Goal: Information Seeking & Learning: Learn about a topic

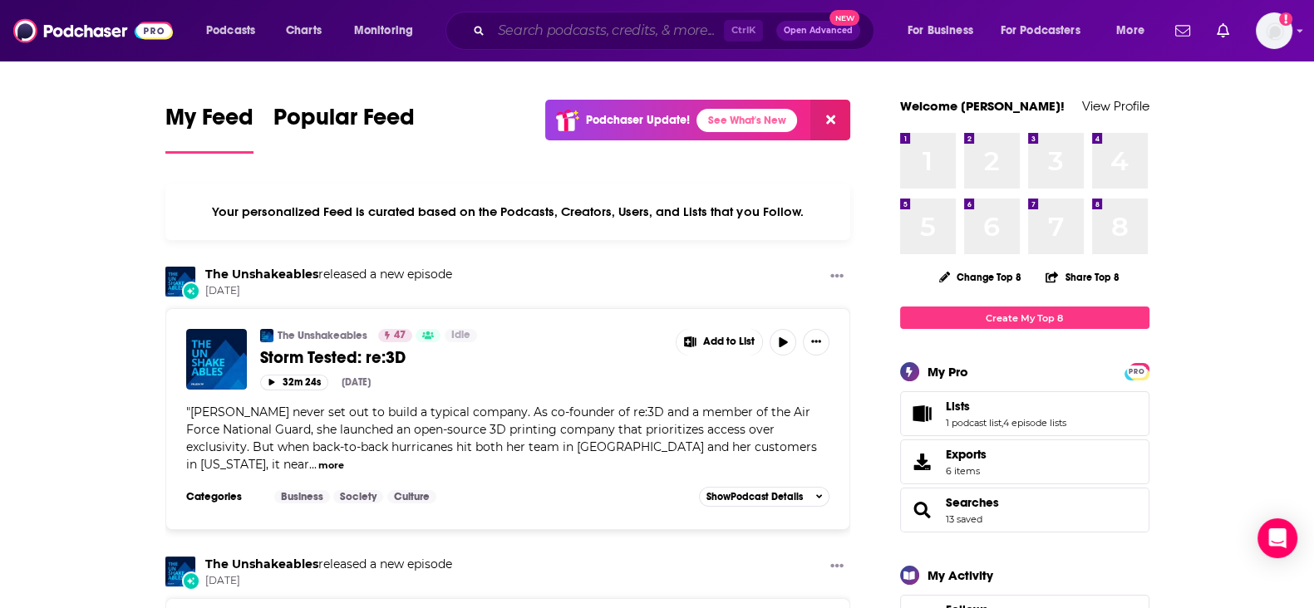
click at [573, 24] on input "Search podcasts, credits, & more..." at bounding box center [607, 30] width 233 height 27
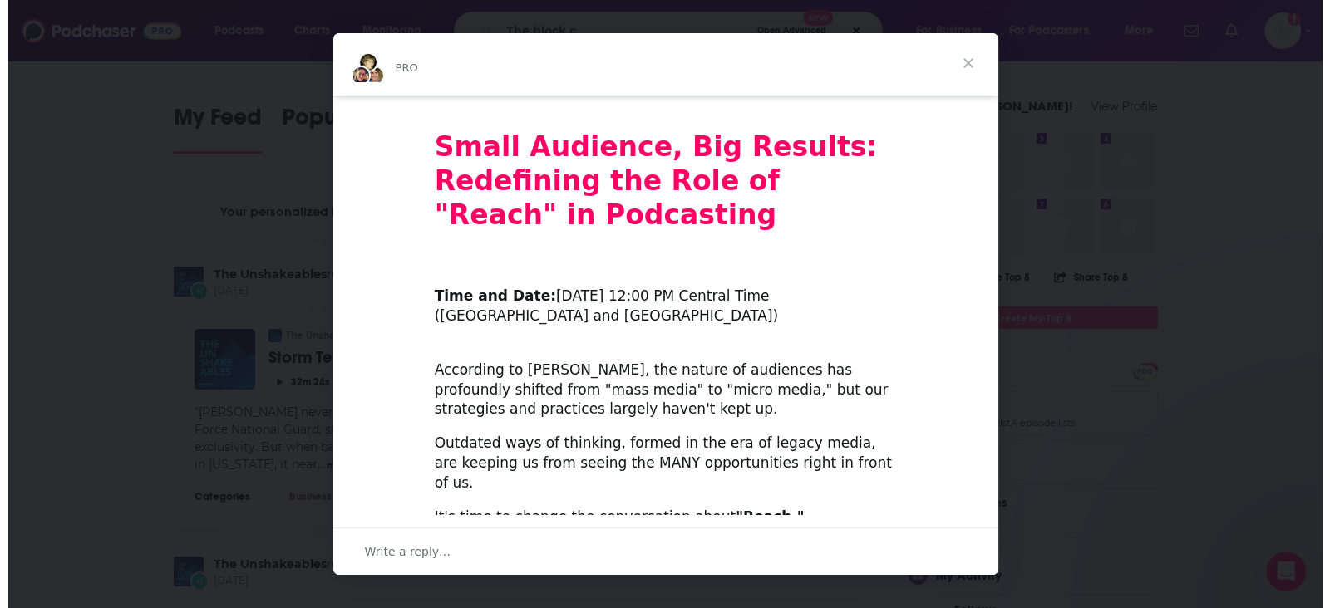
scroll to position [366, 0]
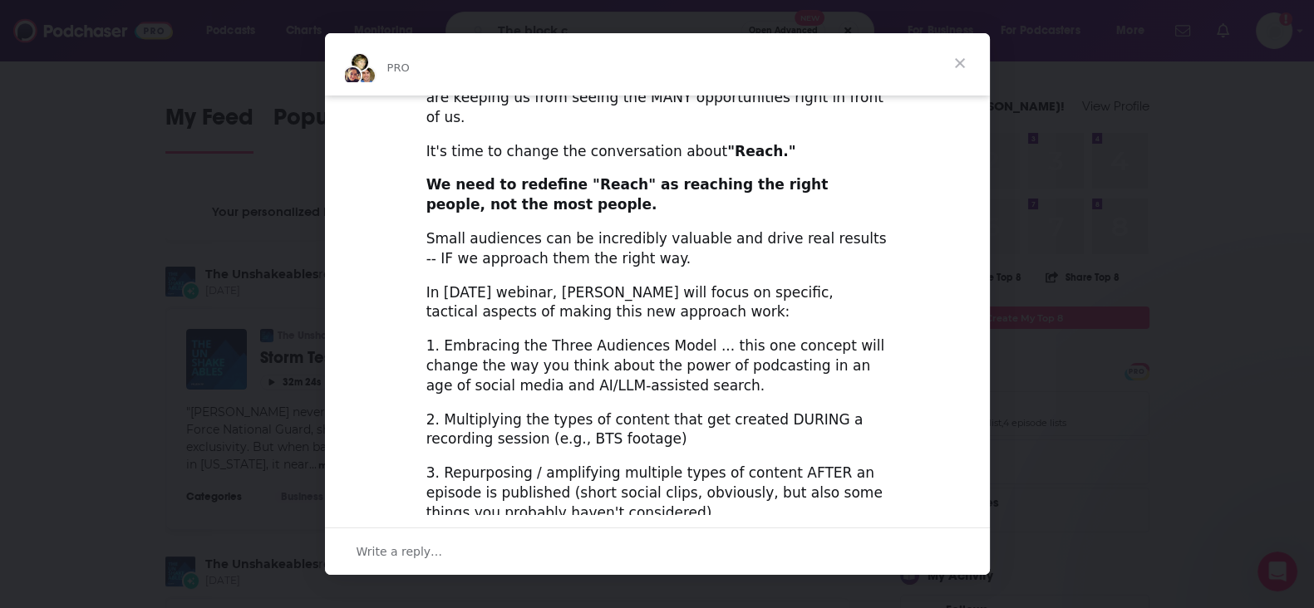
click at [971, 60] on span "Close" at bounding box center [960, 63] width 60 height 60
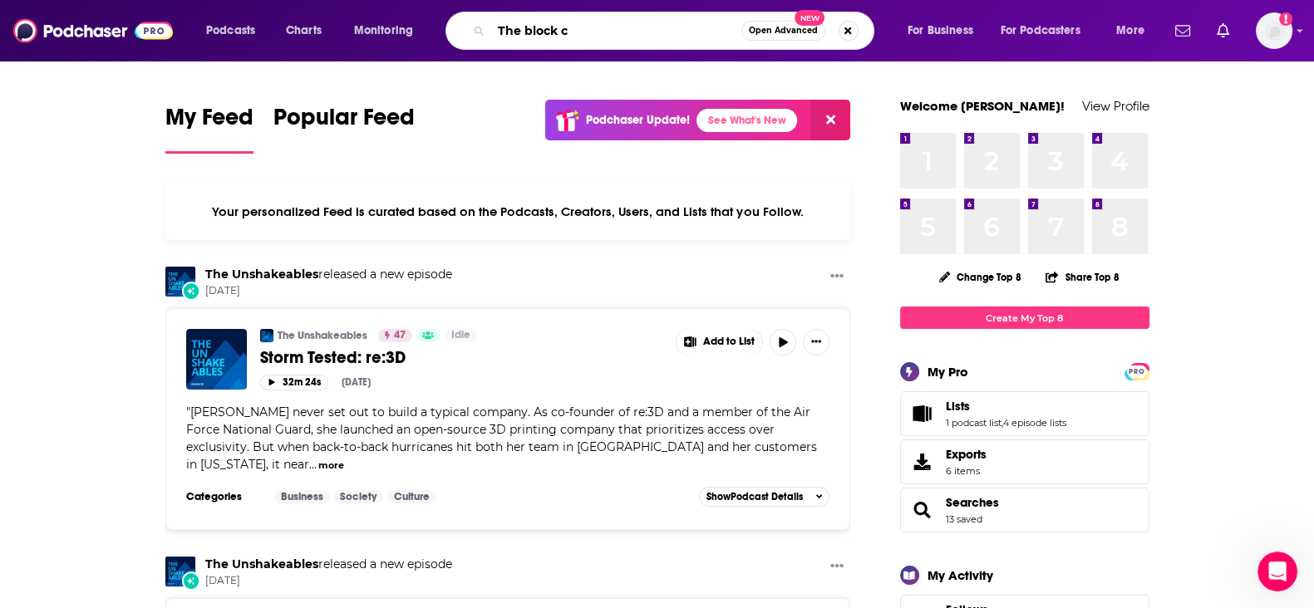
click at [674, 30] on input "The block c" at bounding box center [616, 30] width 250 height 27
type input "The block club [GEOGRAPHIC_DATA]"
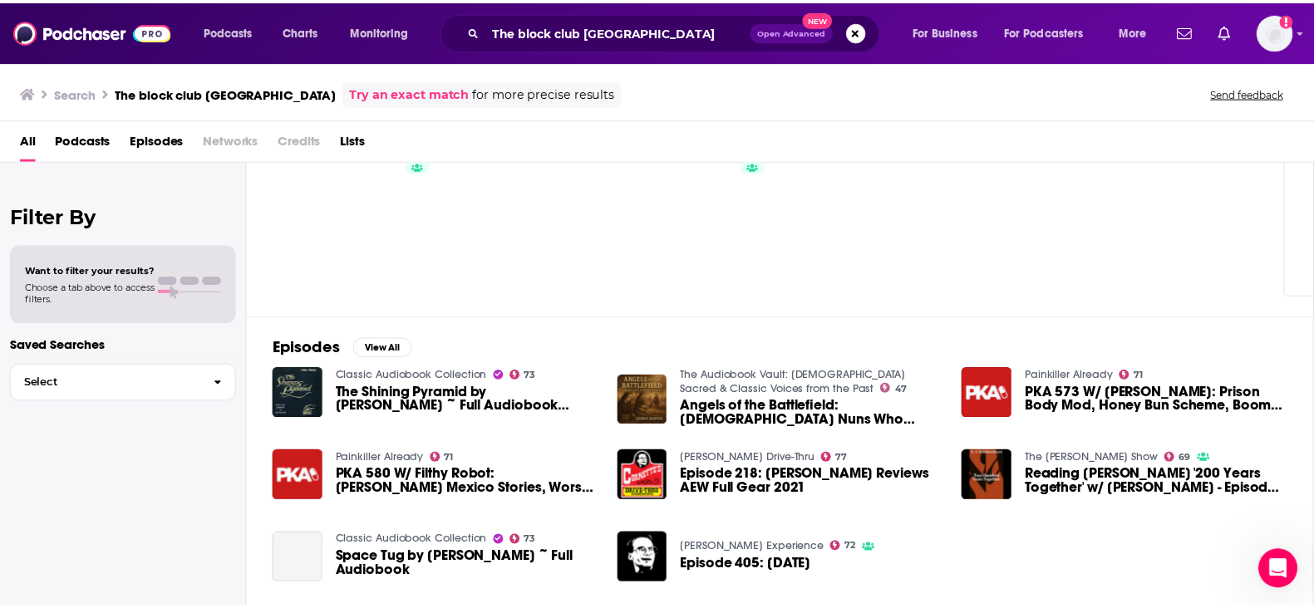
scroll to position [75, 0]
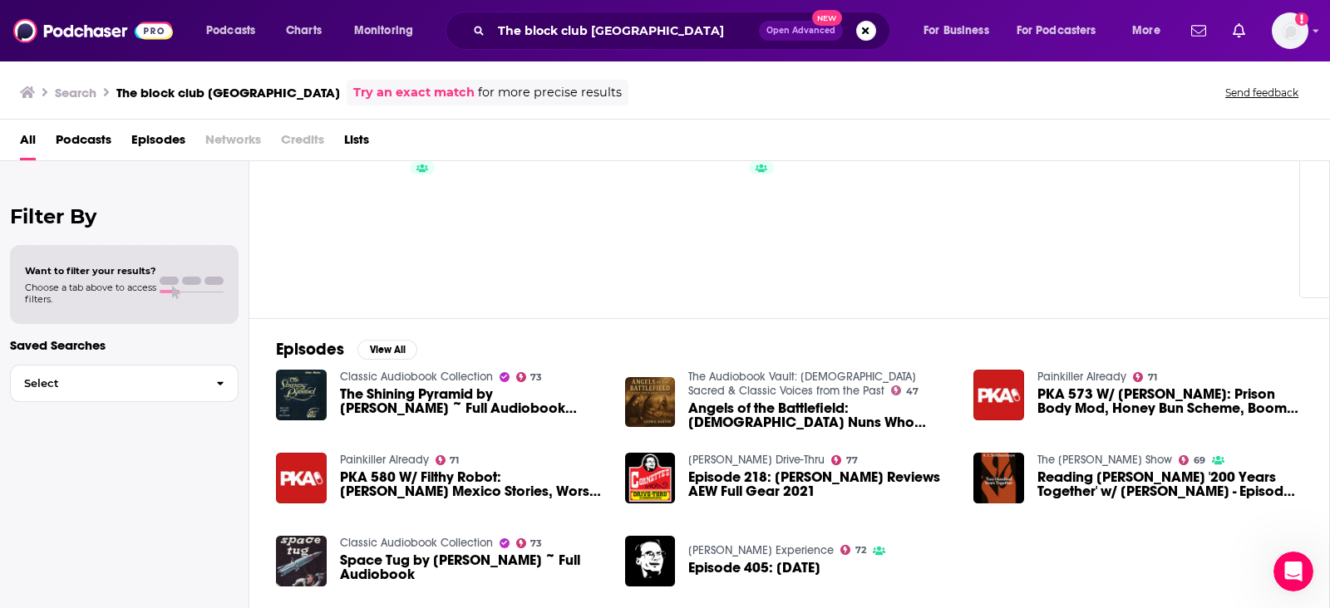
click at [103, 144] on span "Podcasts" at bounding box center [84, 143] width 56 height 34
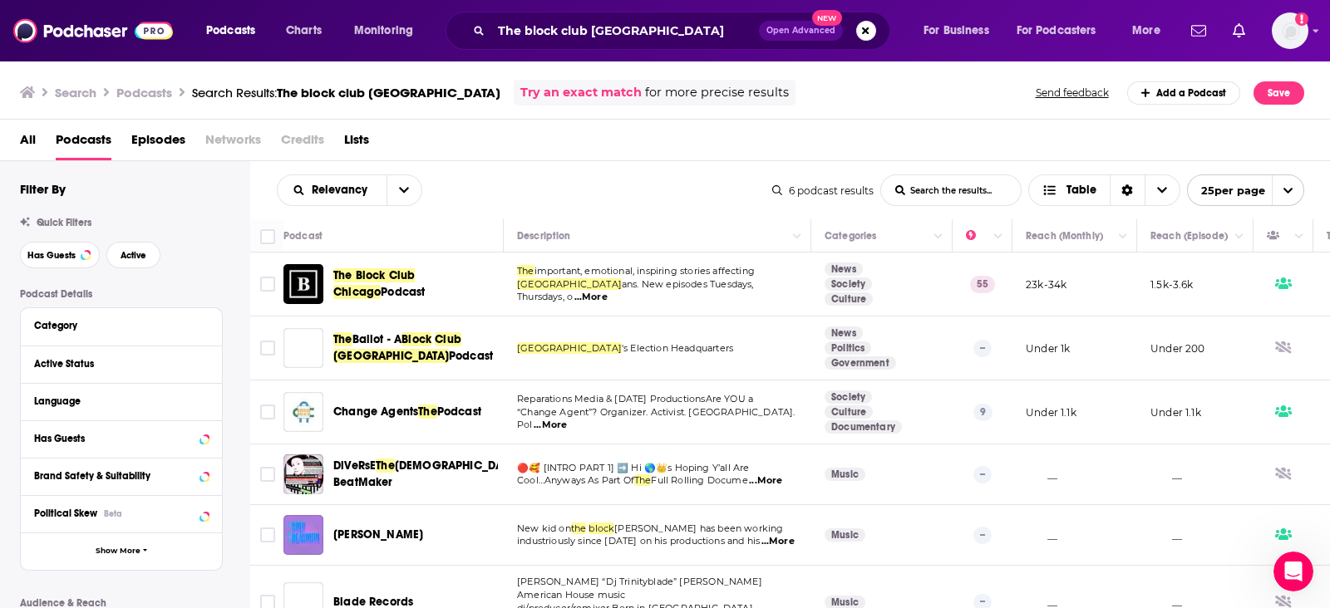
click at [401, 273] on span "The Block Club Chicago" at bounding box center [373, 283] width 81 height 31
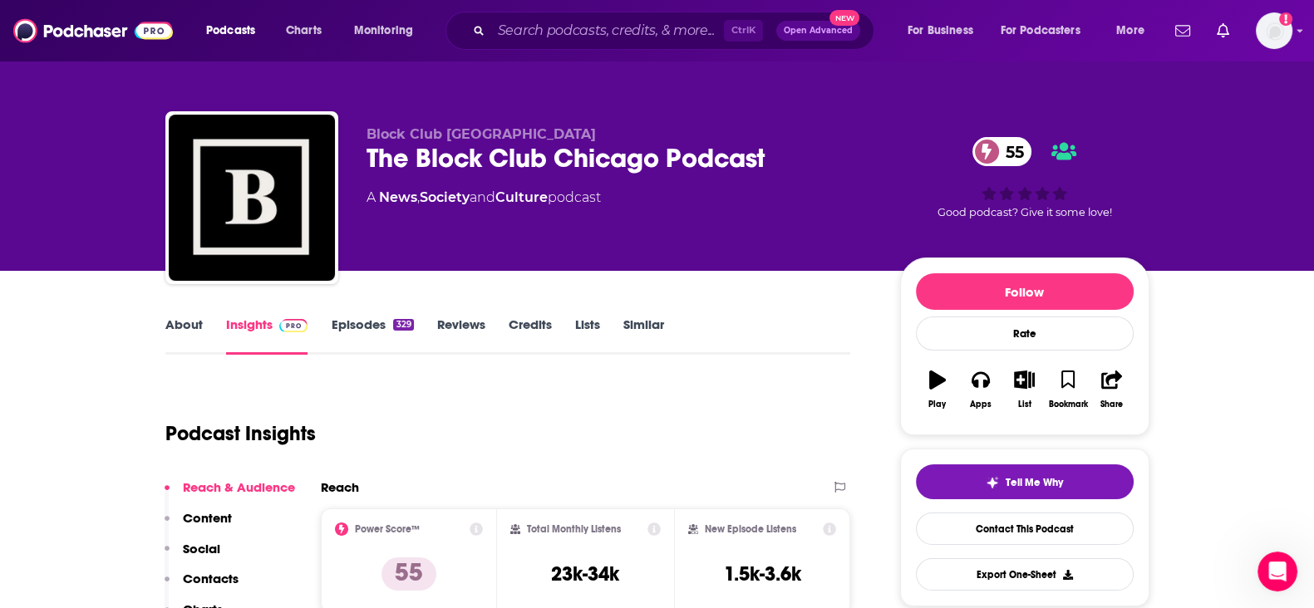
scroll to position [207, 0]
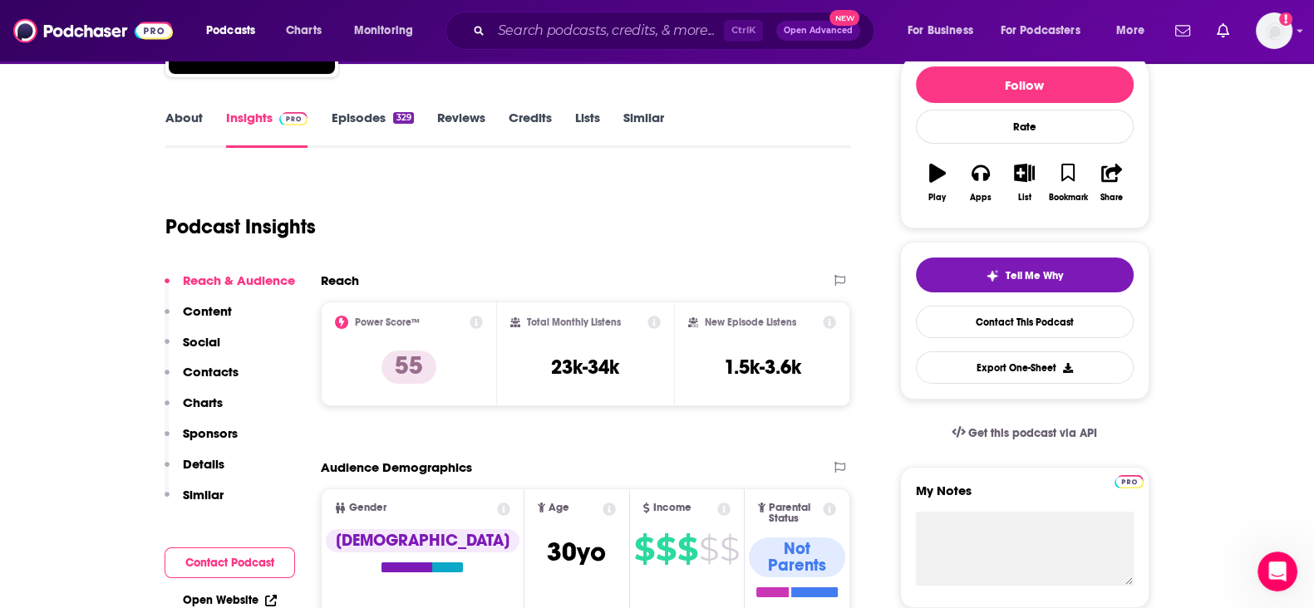
click at [386, 111] on link "Episodes 329" at bounding box center [372, 129] width 82 height 38
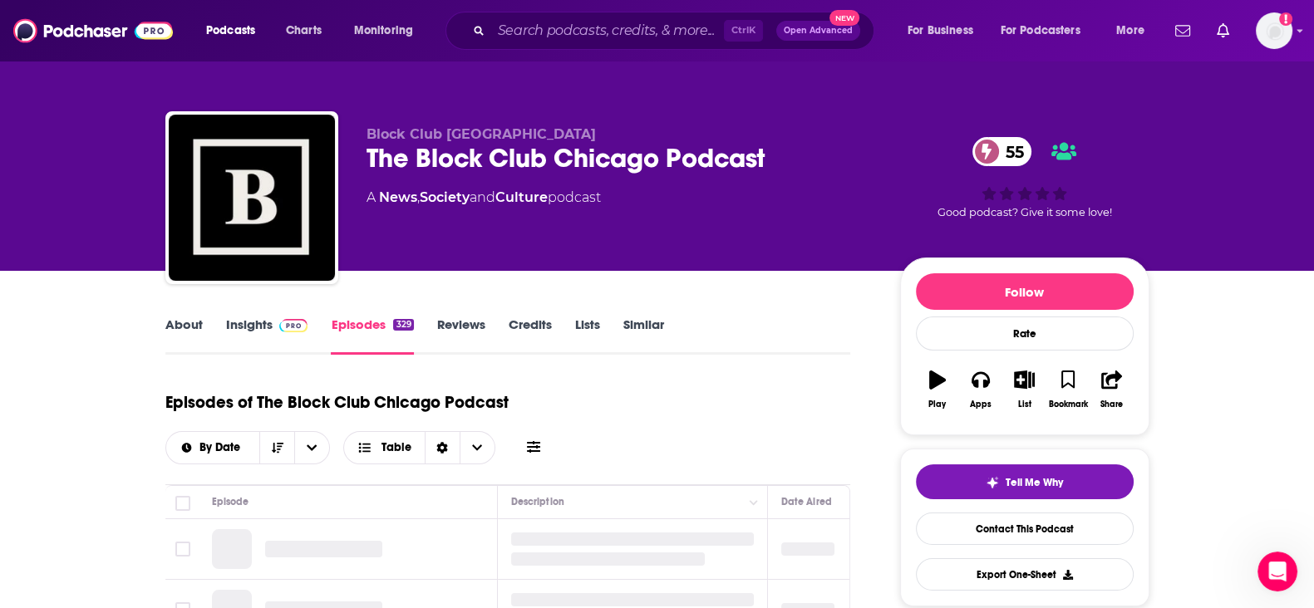
scroll to position [207, 0]
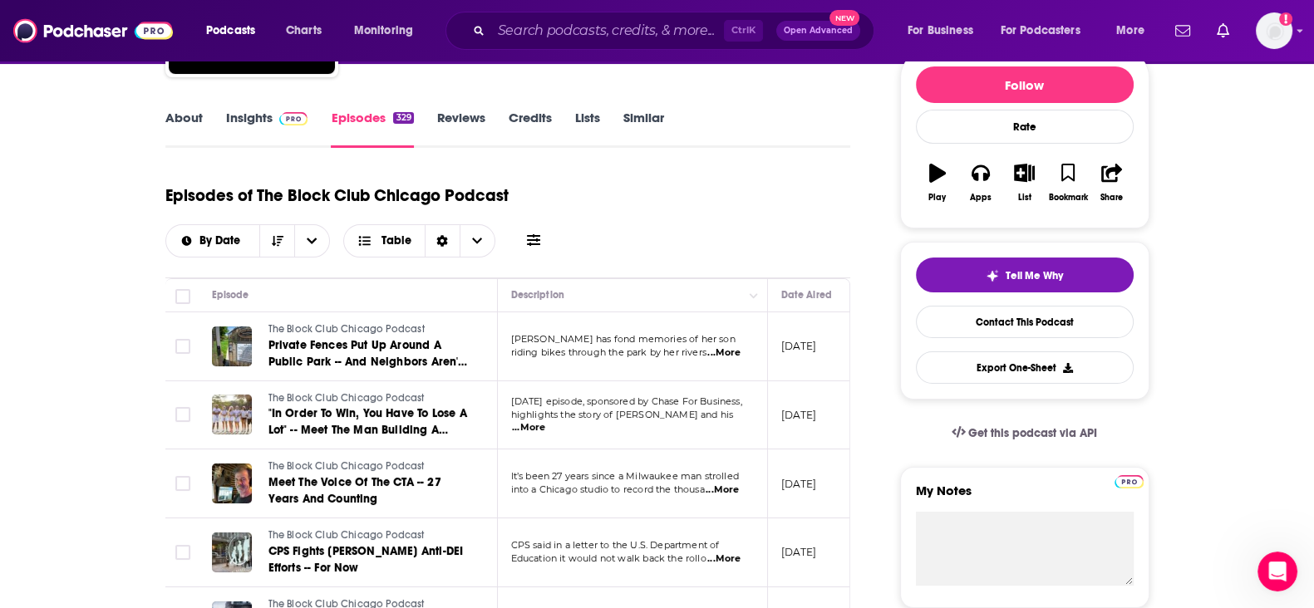
click at [730, 407] on span "[DATE] episode, sponsored by Chase For Business," at bounding box center [626, 402] width 231 height 12
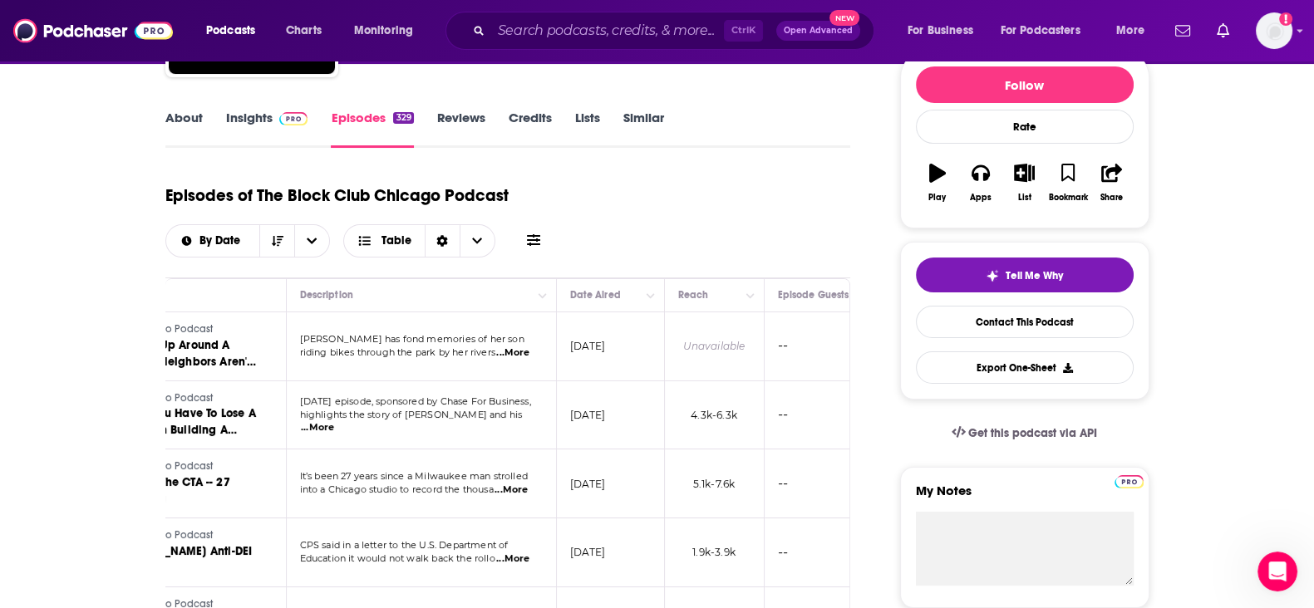
scroll to position [0, 209]
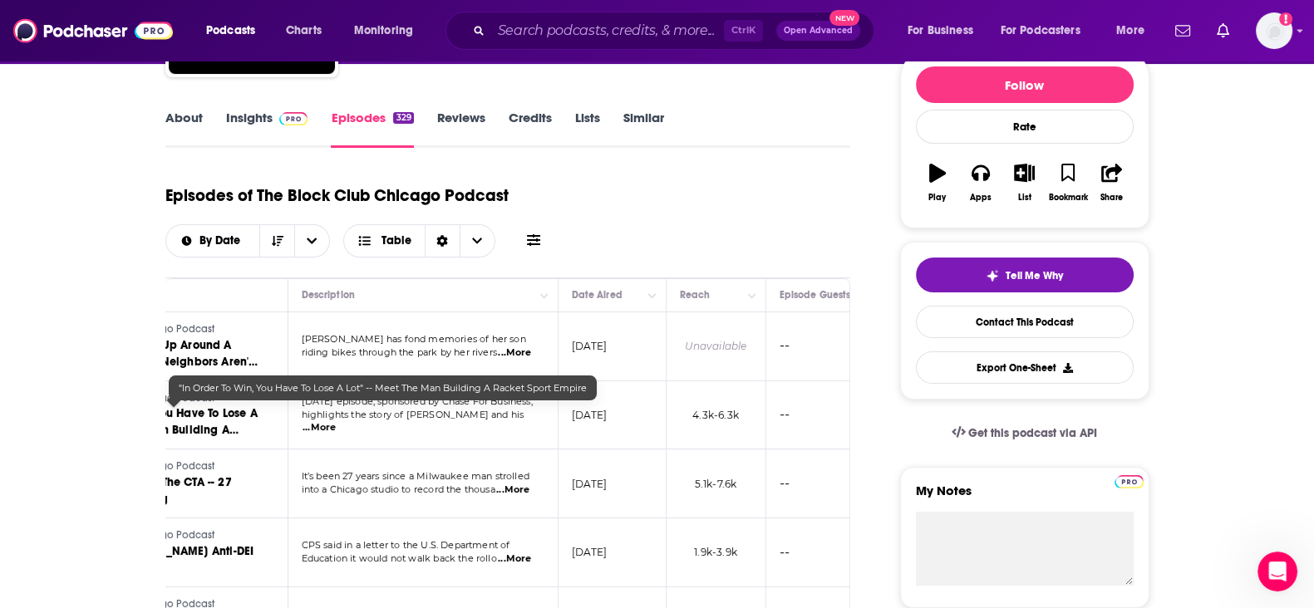
click at [240, 409] on span ""In Order To Win, You Have To Lose A Lot" -- Meet The Man Building A Racket Spo…" at bounding box center [158, 429] width 199 height 47
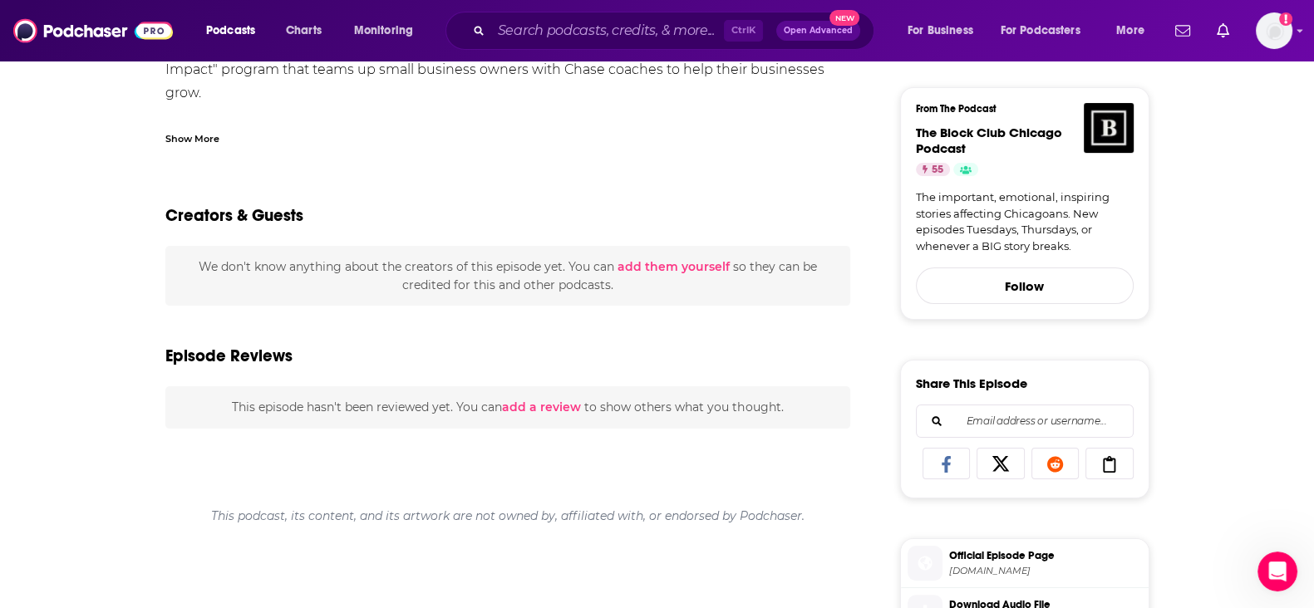
scroll to position [103, 0]
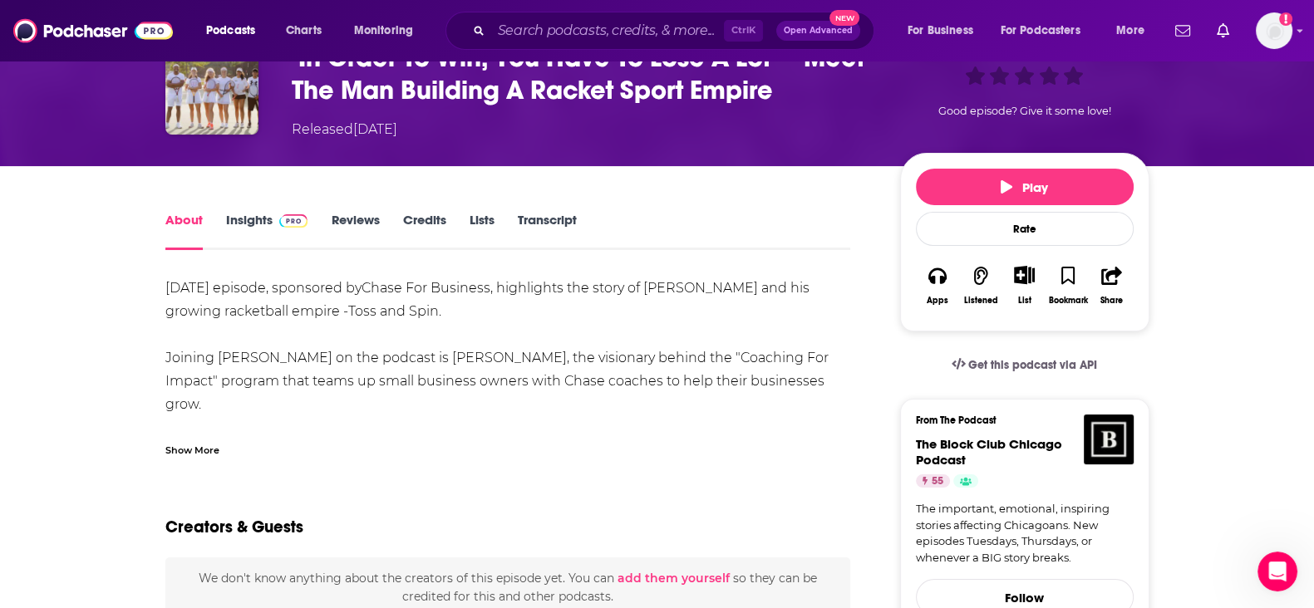
click at [539, 224] on link "Transcript" at bounding box center [546, 231] width 59 height 38
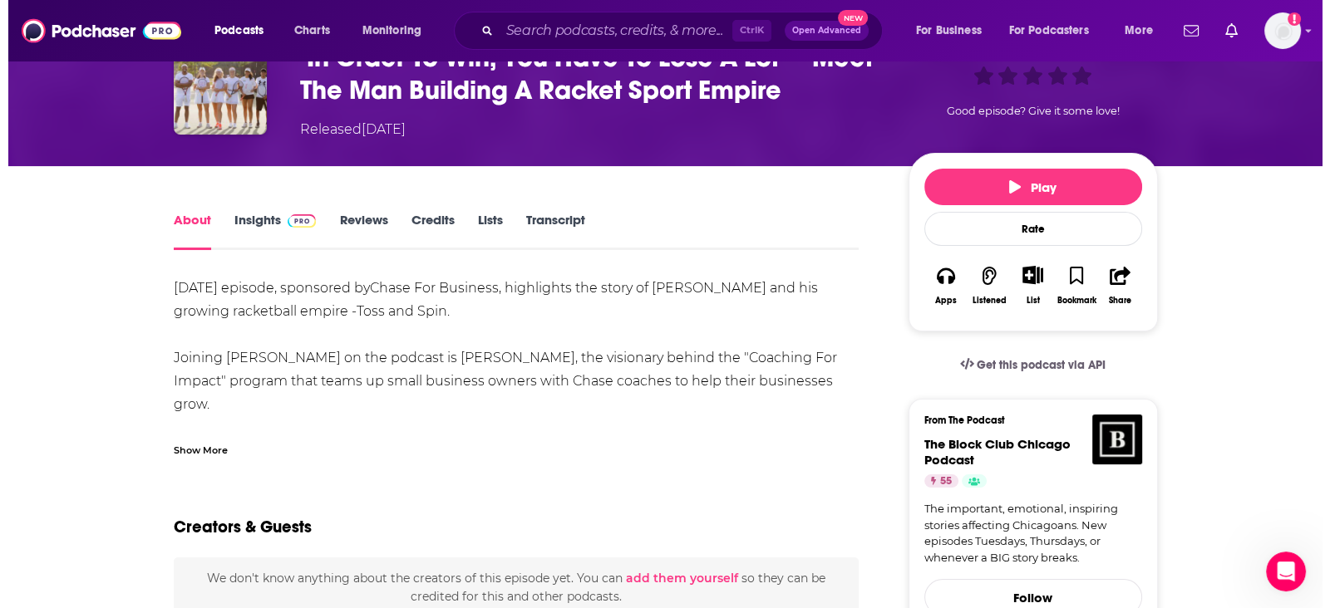
scroll to position [0, 0]
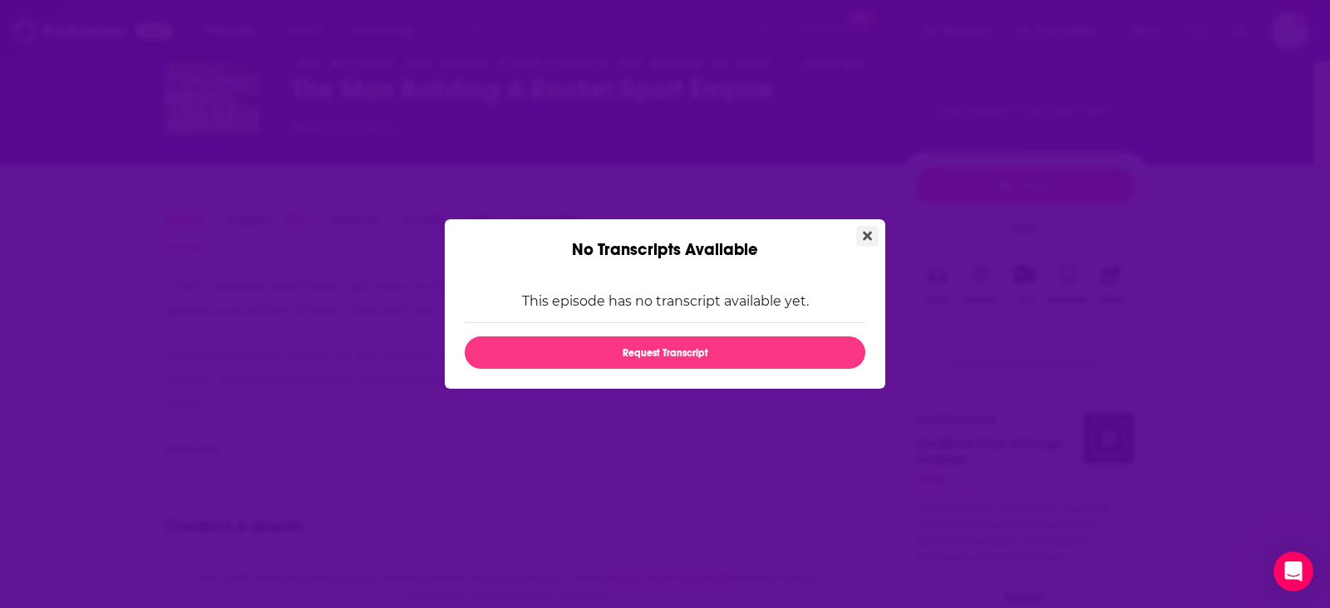
click at [866, 238] on icon "Close" at bounding box center [867, 235] width 9 height 13
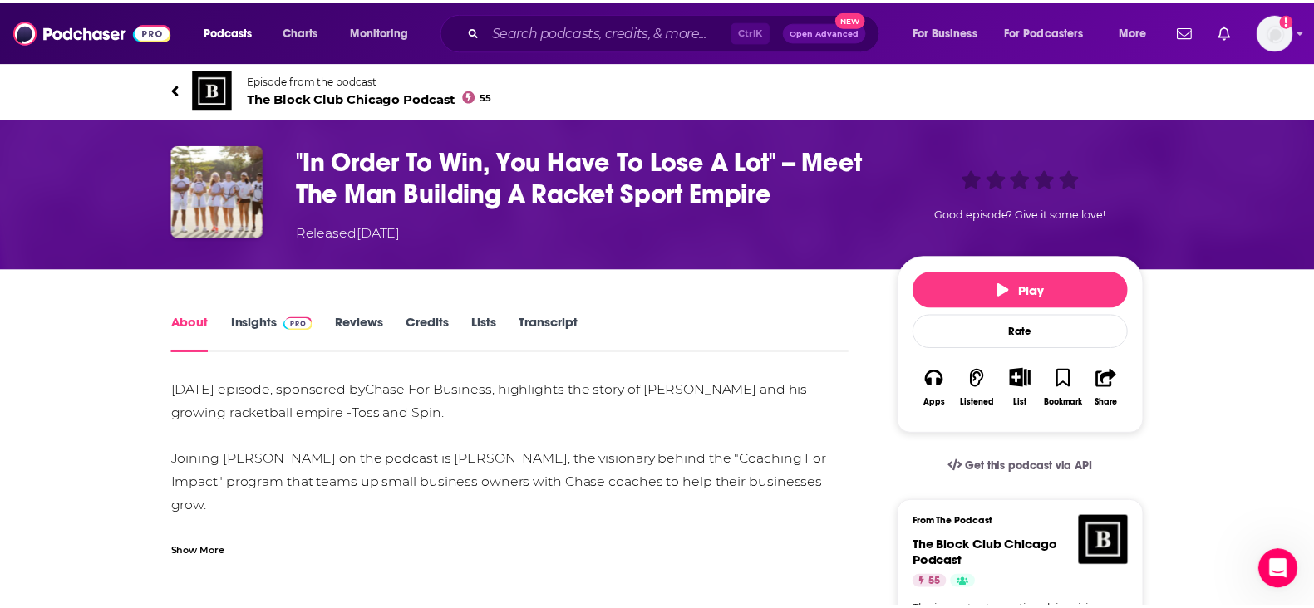
scroll to position [103, 0]
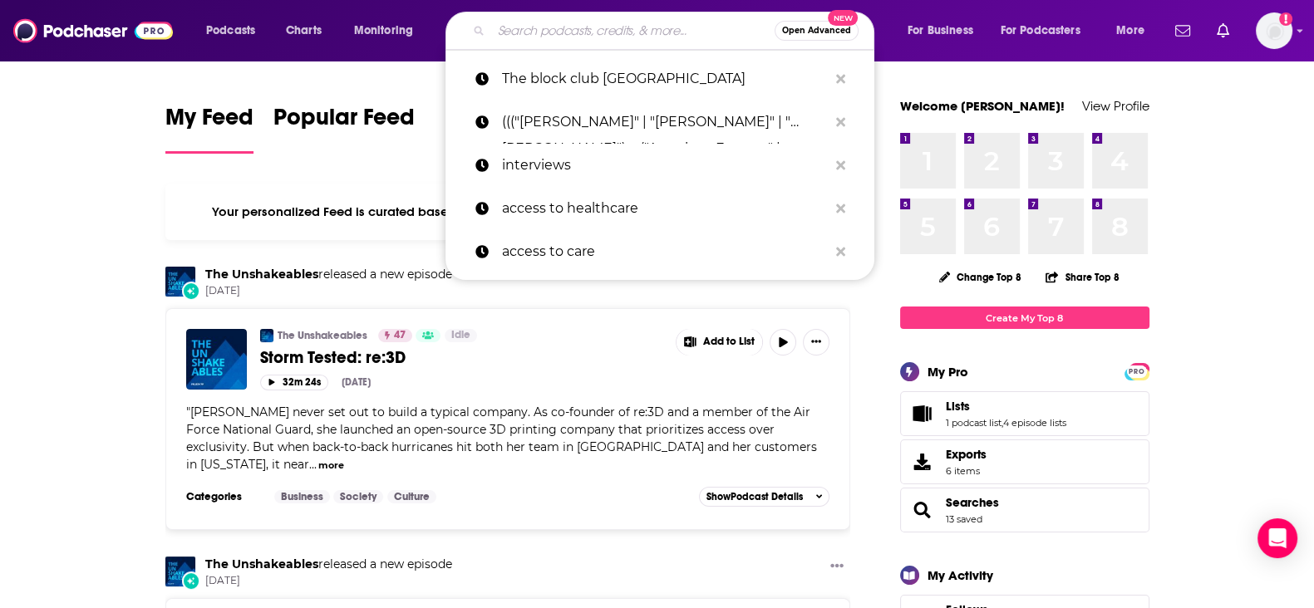
click at [637, 31] on input "Search podcasts, credits, & more..." at bounding box center [632, 30] width 283 height 27
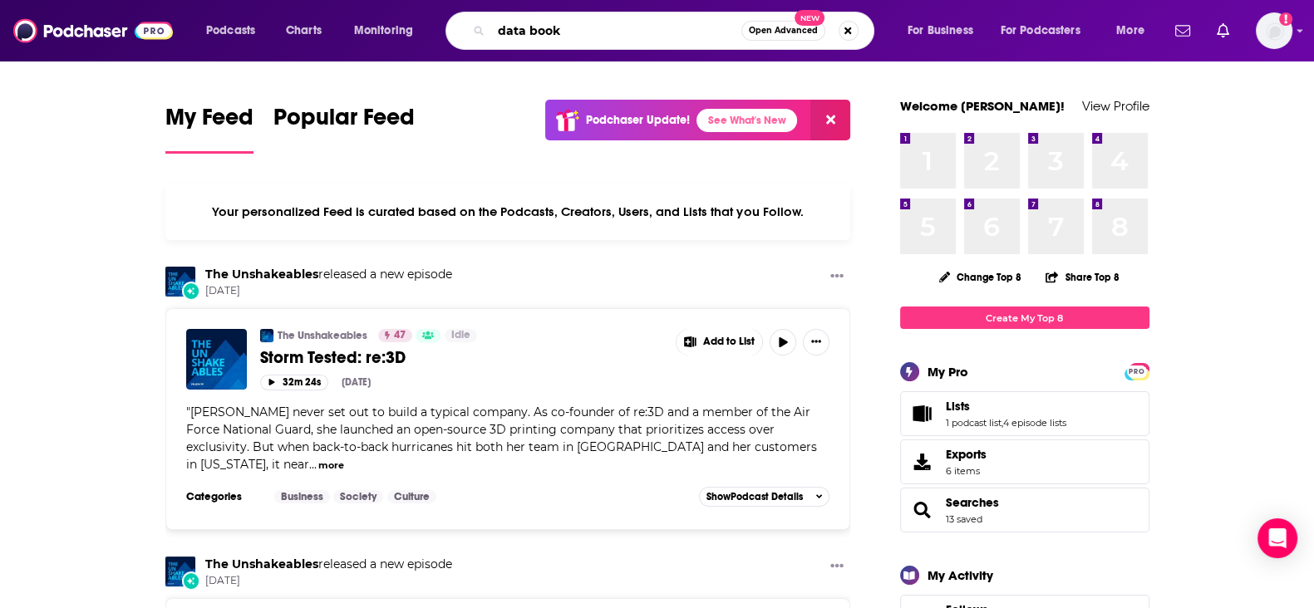
type input "data book"
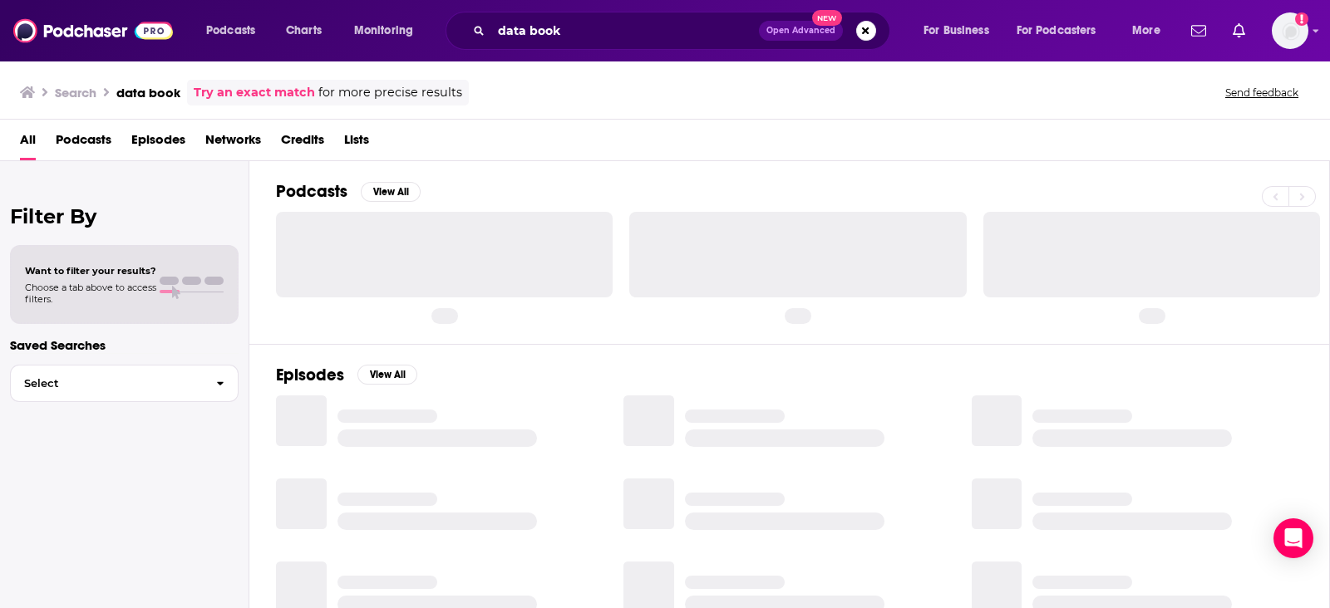
click at [93, 140] on span "Podcasts" at bounding box center [84, 143] width 56 height 34
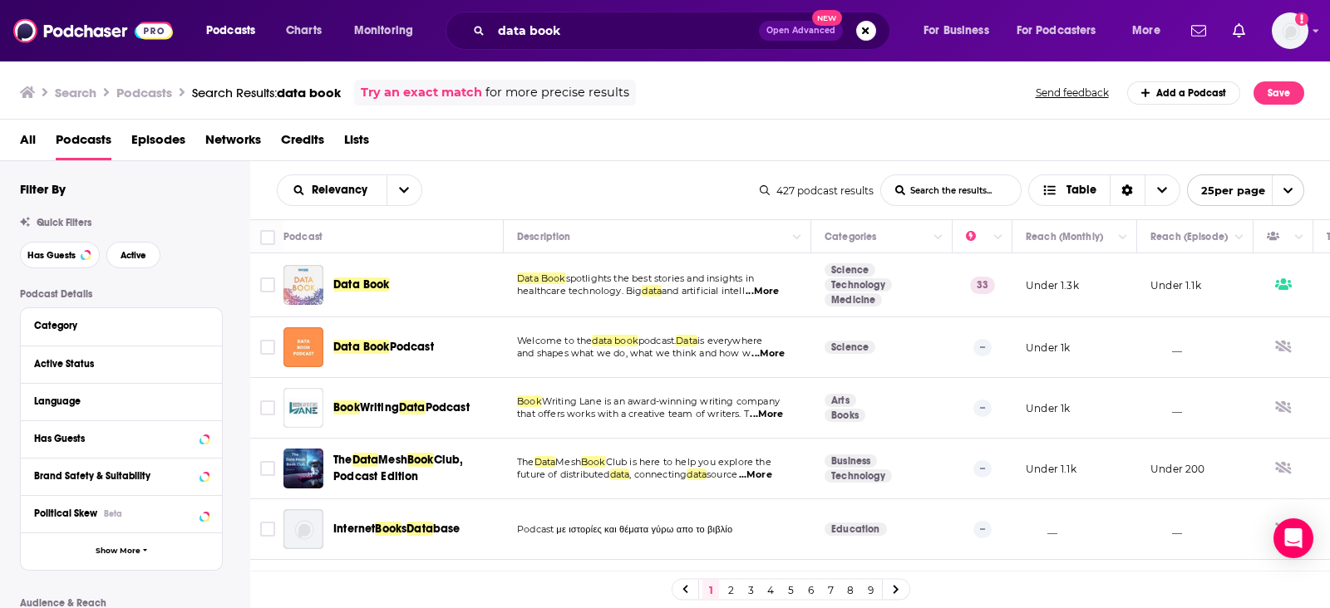
click at [375, 268] on div "Data Book" at bounding box center [419, 285] width 173 height 40
click at [368, 281] on span "Data Book" at bounding box center [361, 285] width 57 height 14
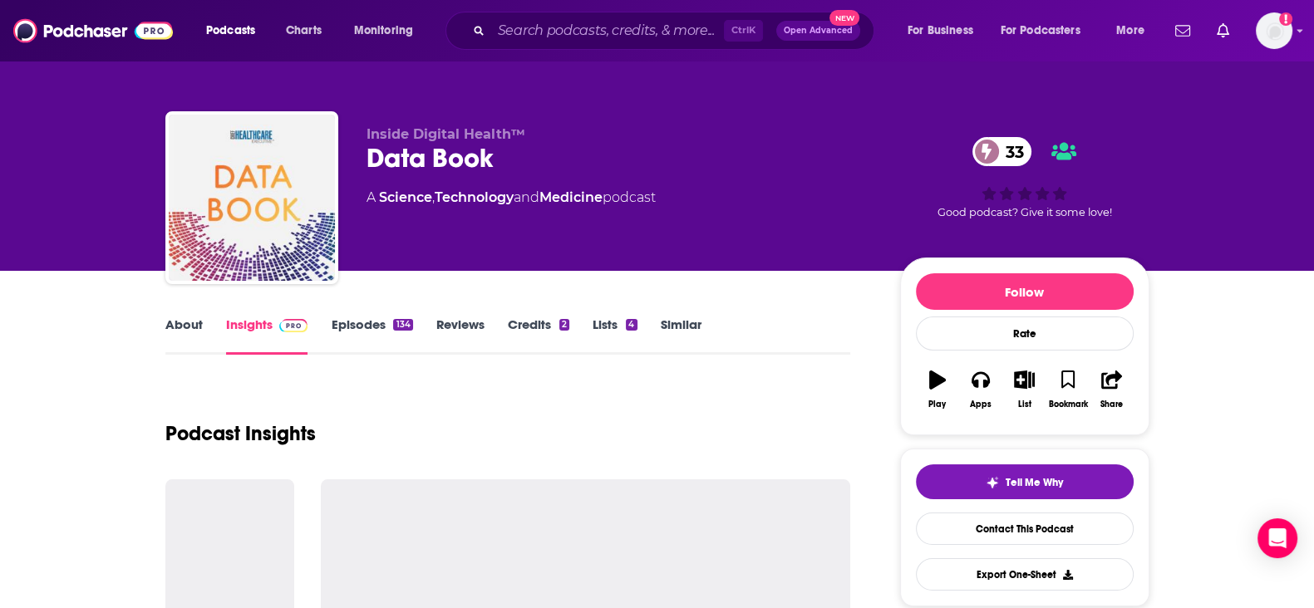
click at [367, 327] on link "Episodes 134" at bounding box center [371, 336] width 81 height 38
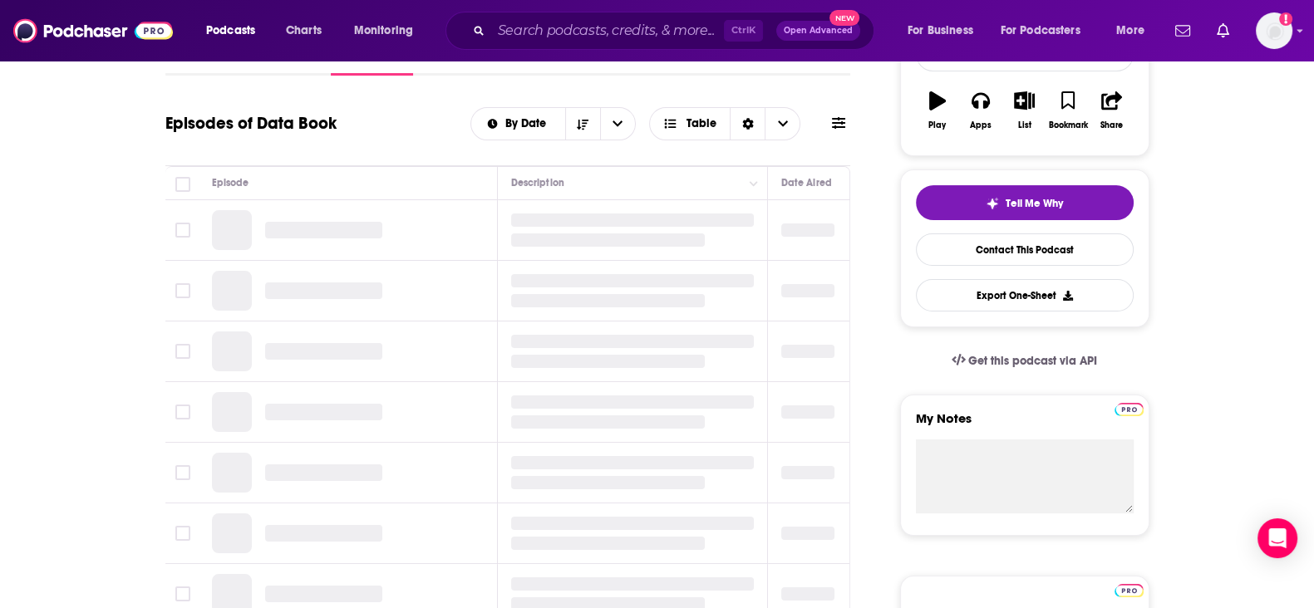
scroll to position [312, 0]
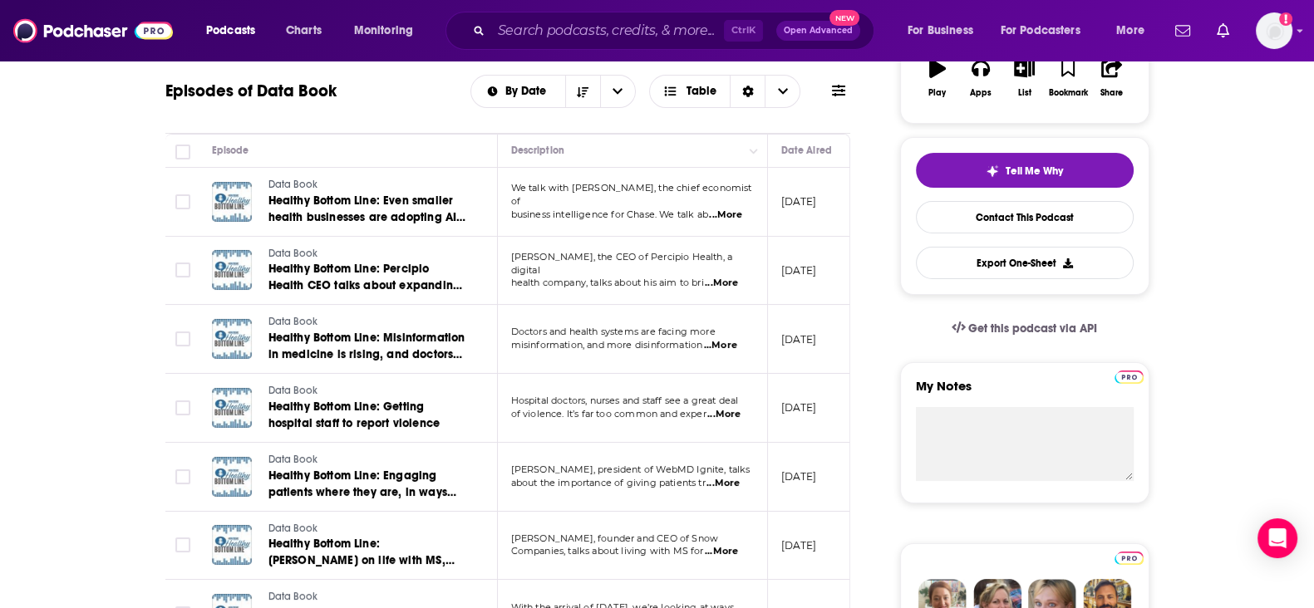
click at [608, 209] on span "business intelligence for Chase. We talk ab" at bounding box center [609, 215] width 197 height 12
click at [329, 189] on link "Data Book" at bounding box center [367, 185] width 199 height 15
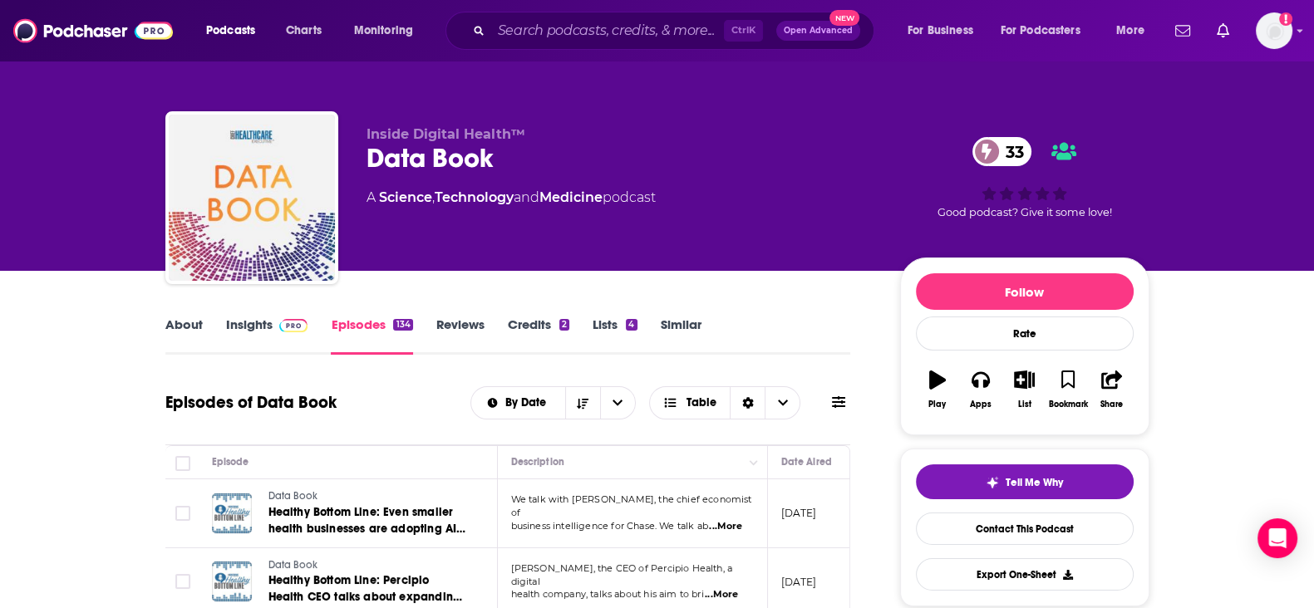
click at [184, 314] on div "About Insights Episodes 134 Reviews Credits 2 Lists 4 Similar" at bounding box center [508, 334] width 686 height 41
click at [200, 326] on link "About" at bounding box center [183, 336] width 37 height 38
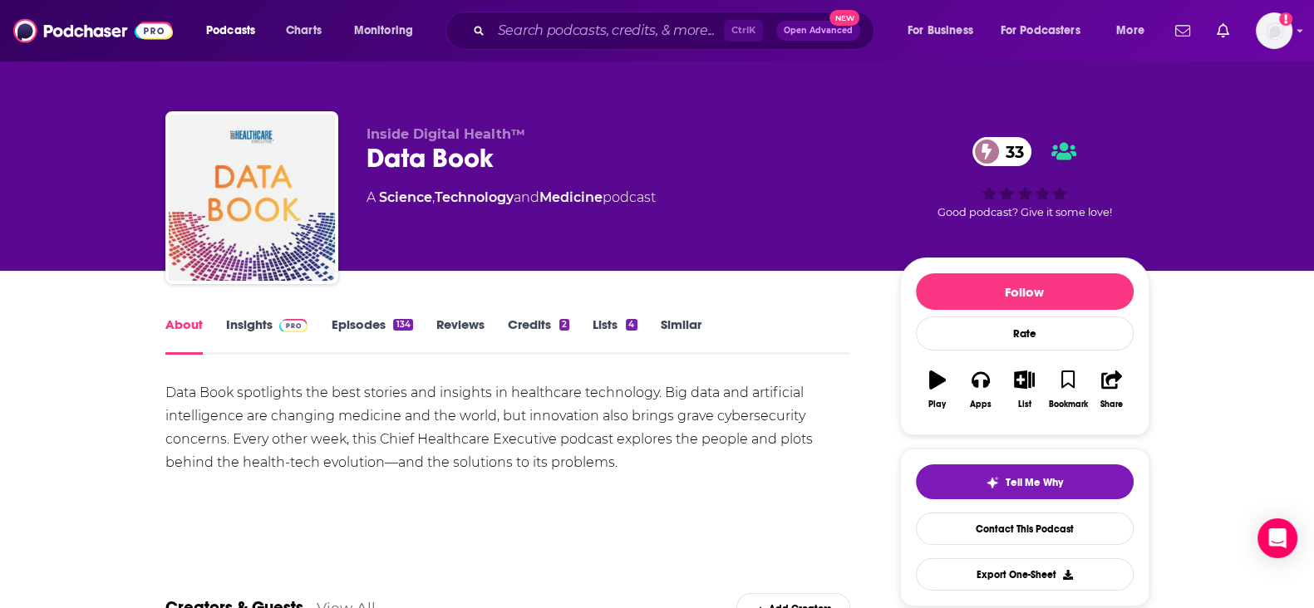
click at [245, 328] on link "Insights" at bounding box center [267, 336] width 82 height 38
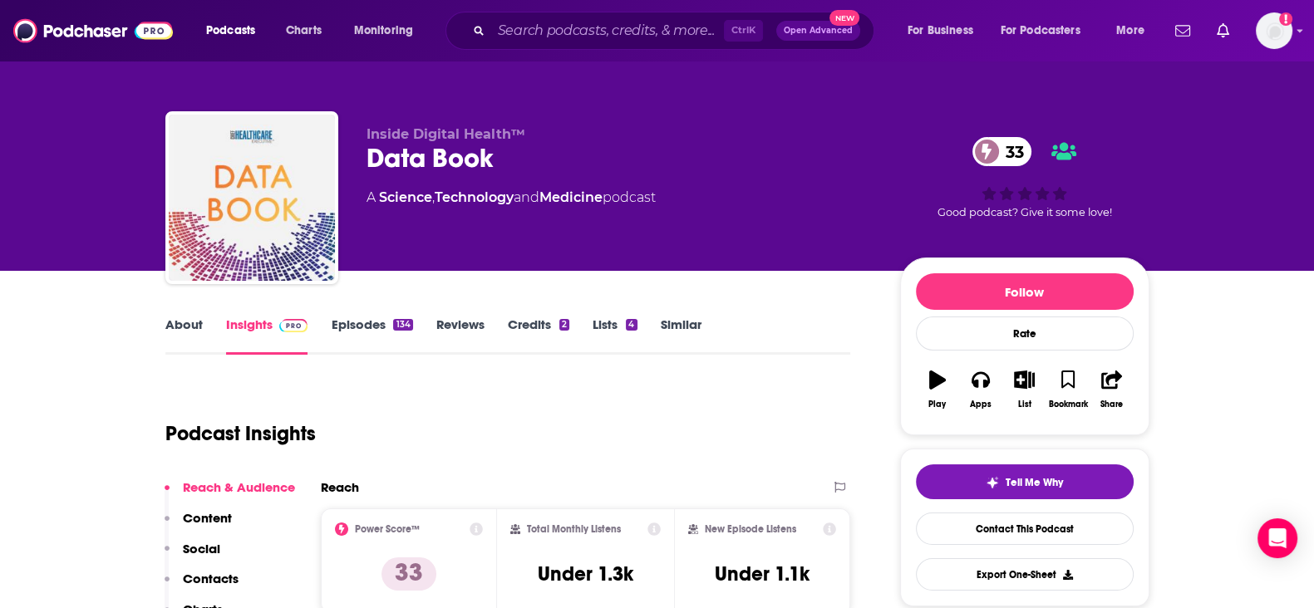
click at [201, 333] on link "About" at bounding box center [183, 336] width 37 height 38
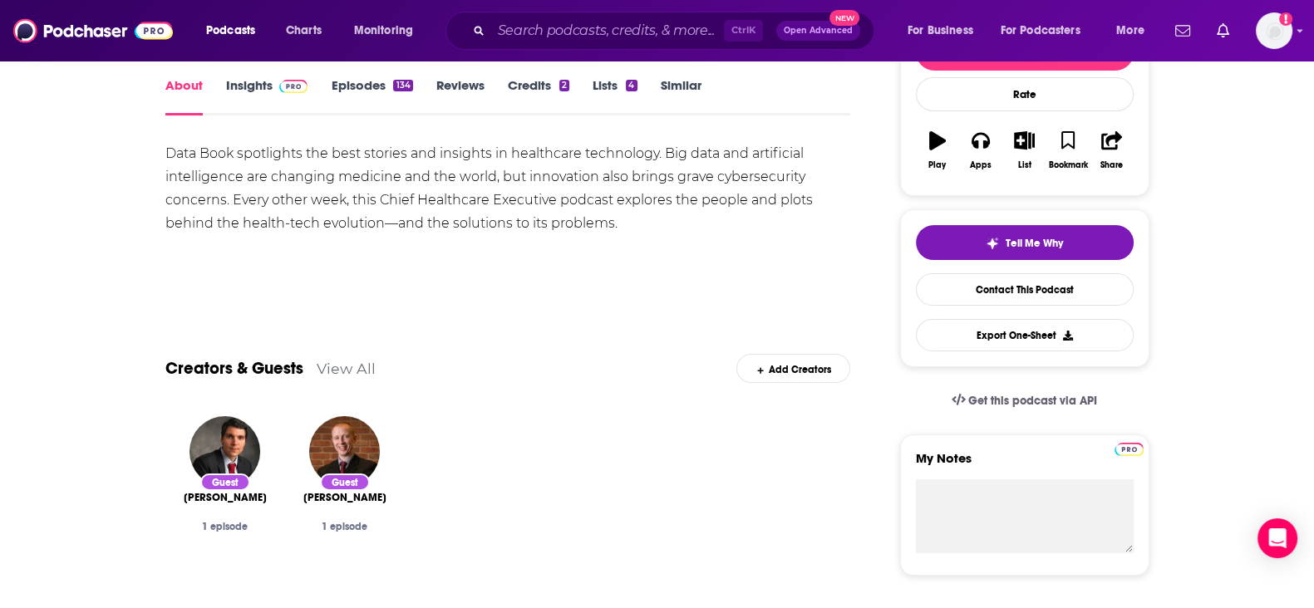
scroll to position [103, 0]
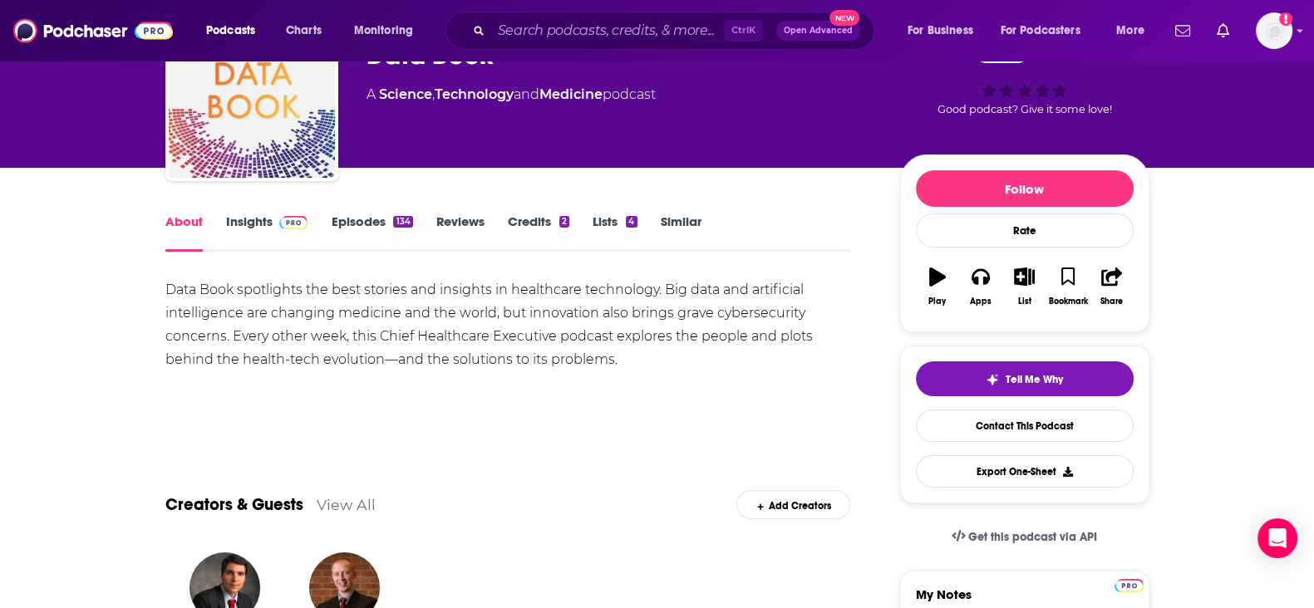
click at [337, 218] on link "Episodes 134" at bounding box center [371, 233] width 81 height 38
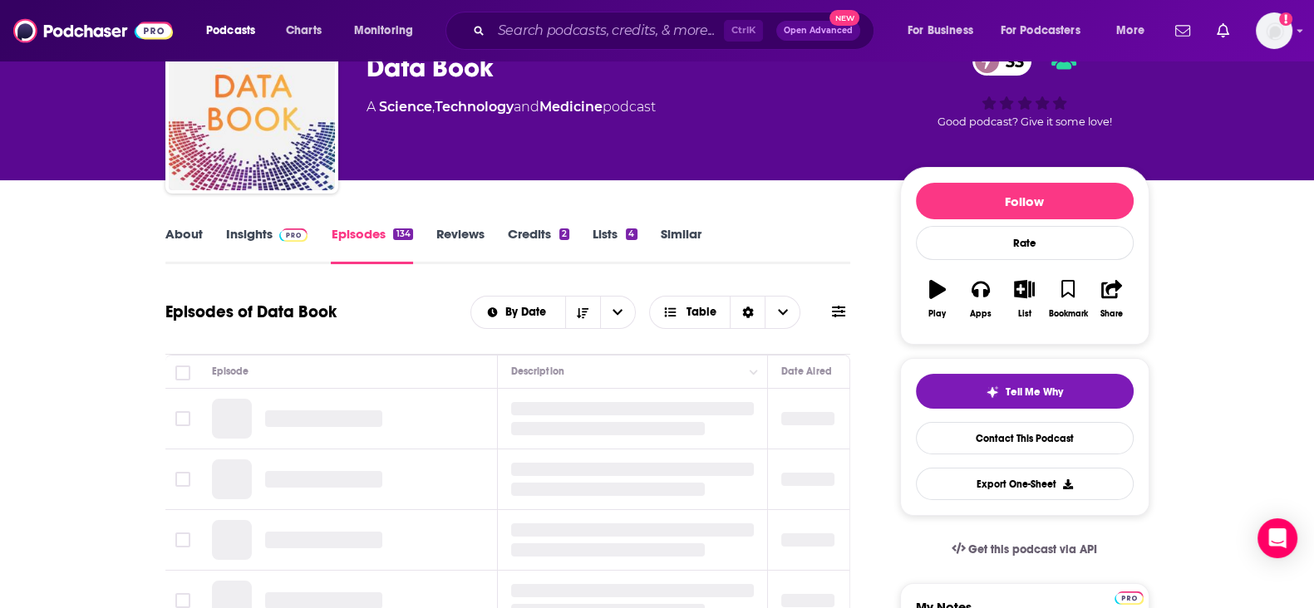
scroll to position [207, 0]
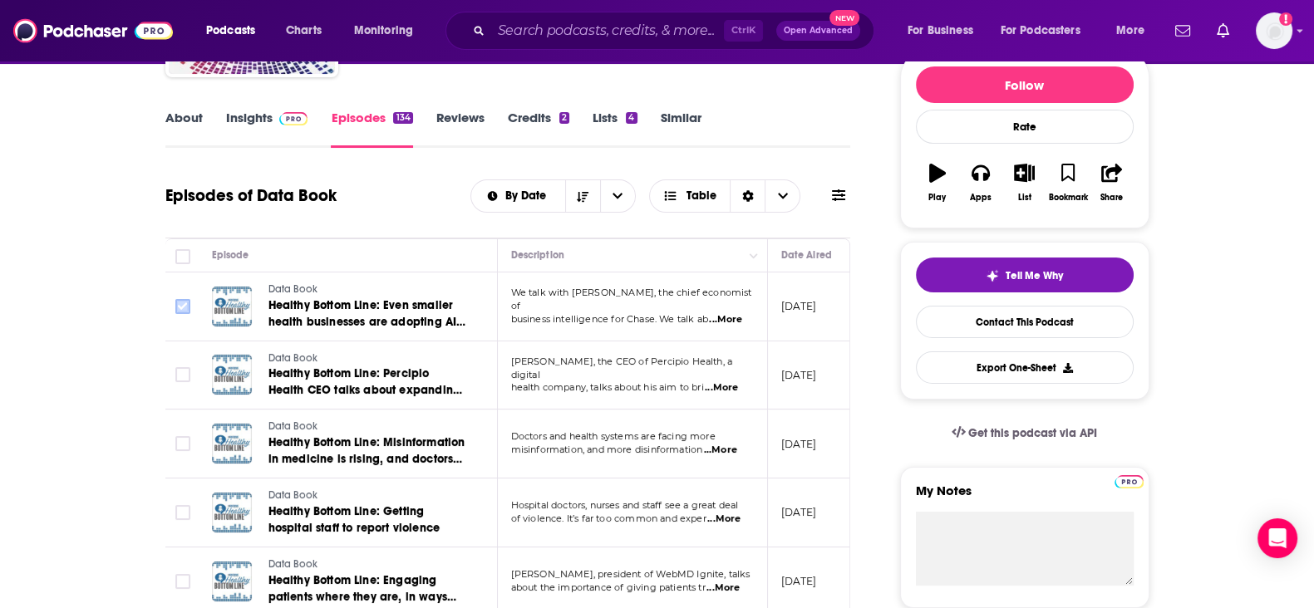
click at [189, 308] on input "Toggle select row" at bounding box center [182, 306] width 15 height 15
checkbox input "true"
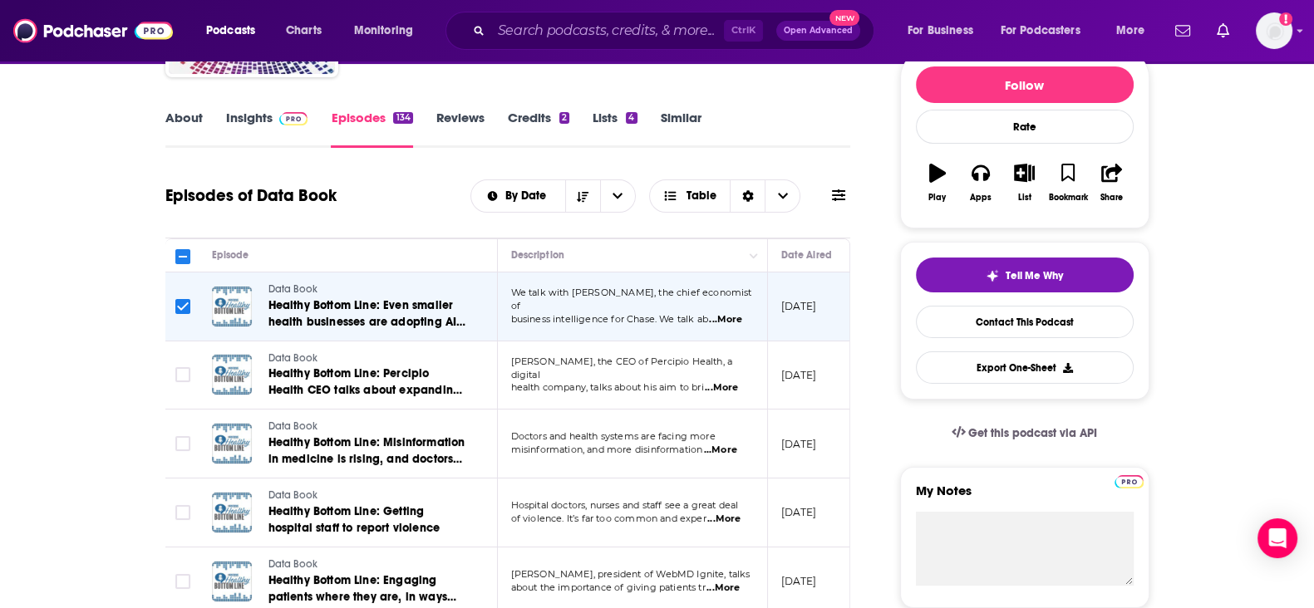
scroll to position [103, 0]
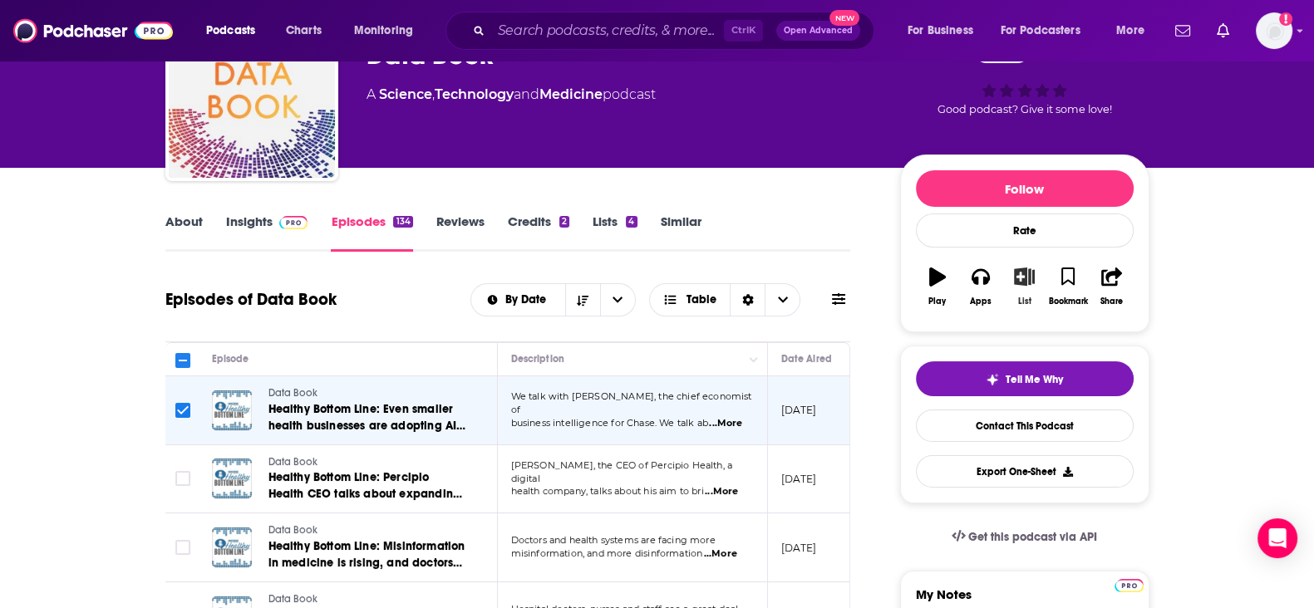
click at [1019, 268] on icon "button" at bounding box center [1024, 277] width 21 height 18
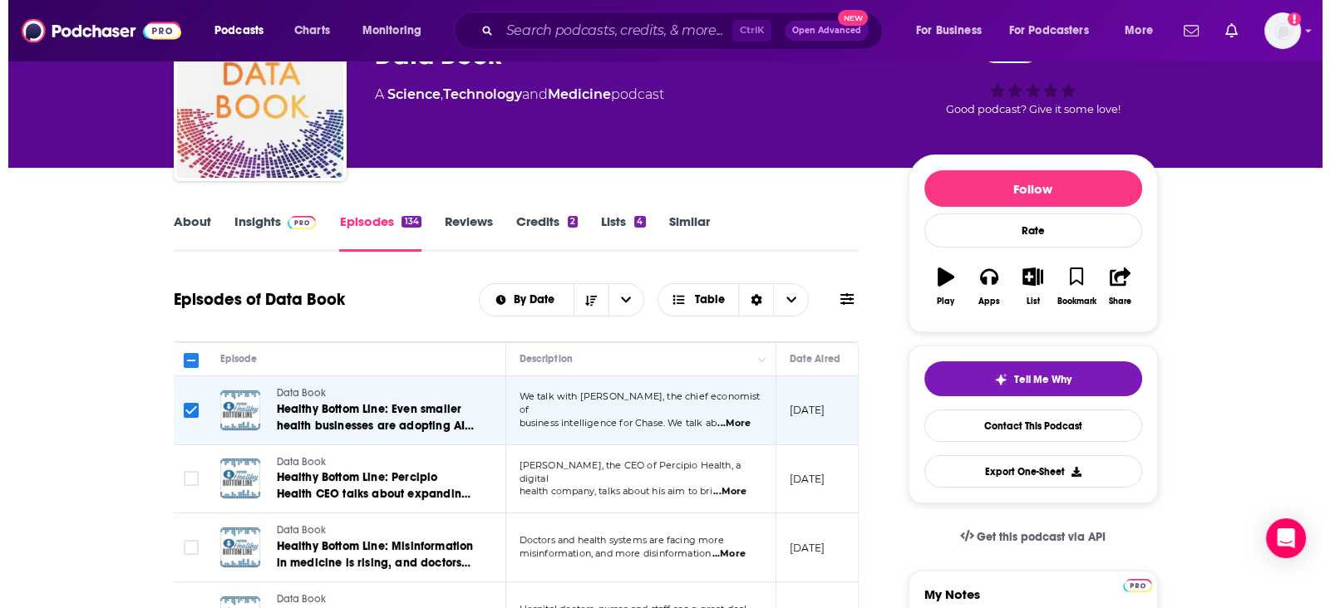
scroll to position [0, 0]
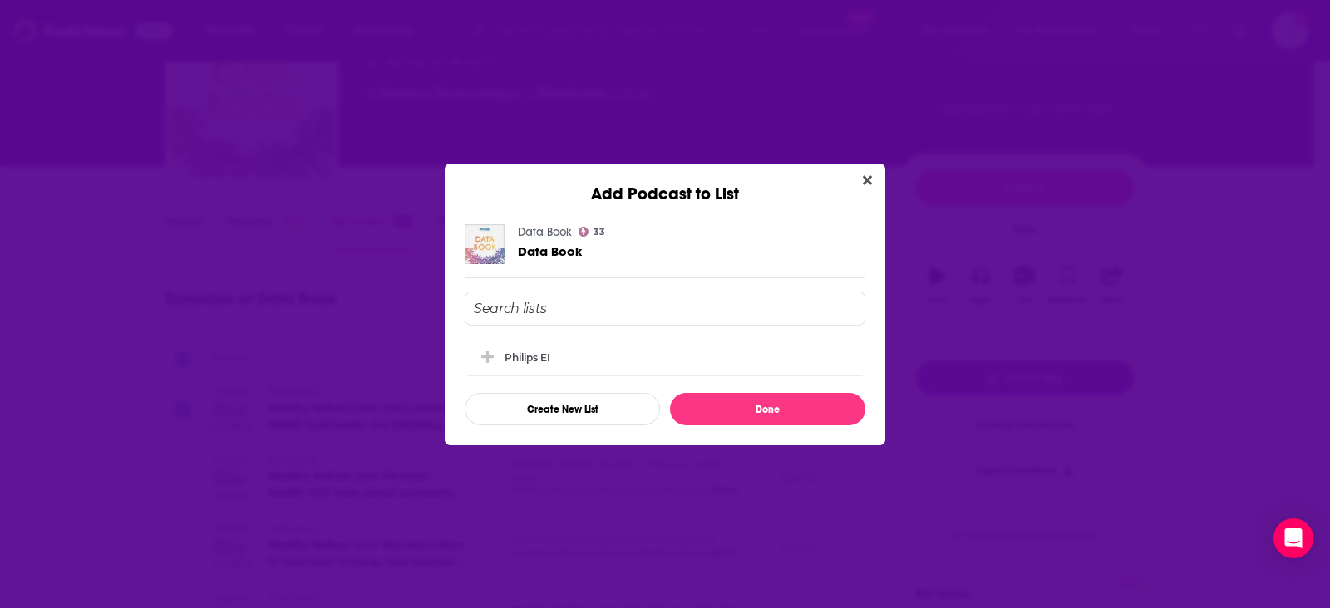
click at [598, 305] on input "Add Podcast To List" at bounding box center [665, 309] width 401 height 34
click at [613, 310] on input "Add Podcast To List" at bounding box center [665, 309] width 401 height 34
click at [569, 311] on input "Add Podcast To List" at bounding box center [665, 309] width 401 height 34
click at [865, 174] on icon "Close" at bounding box center [867, 180] width 9 height 13
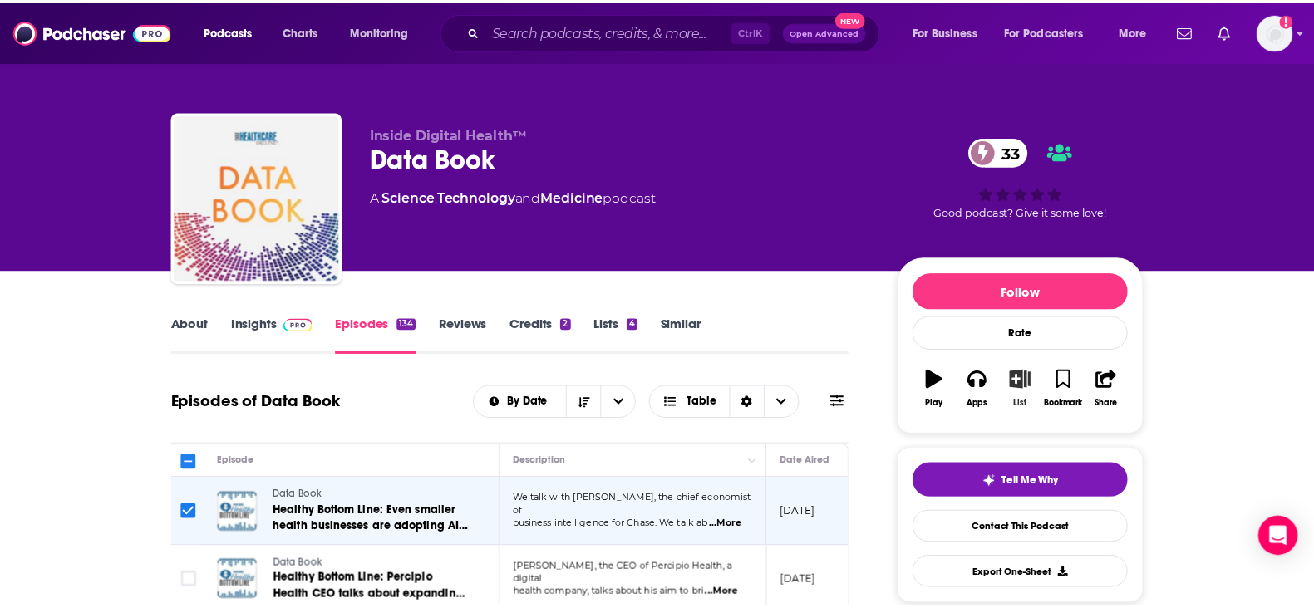
scroll to position [103, 0]
